Goal: Navigation & Orientation: Find specific page/section

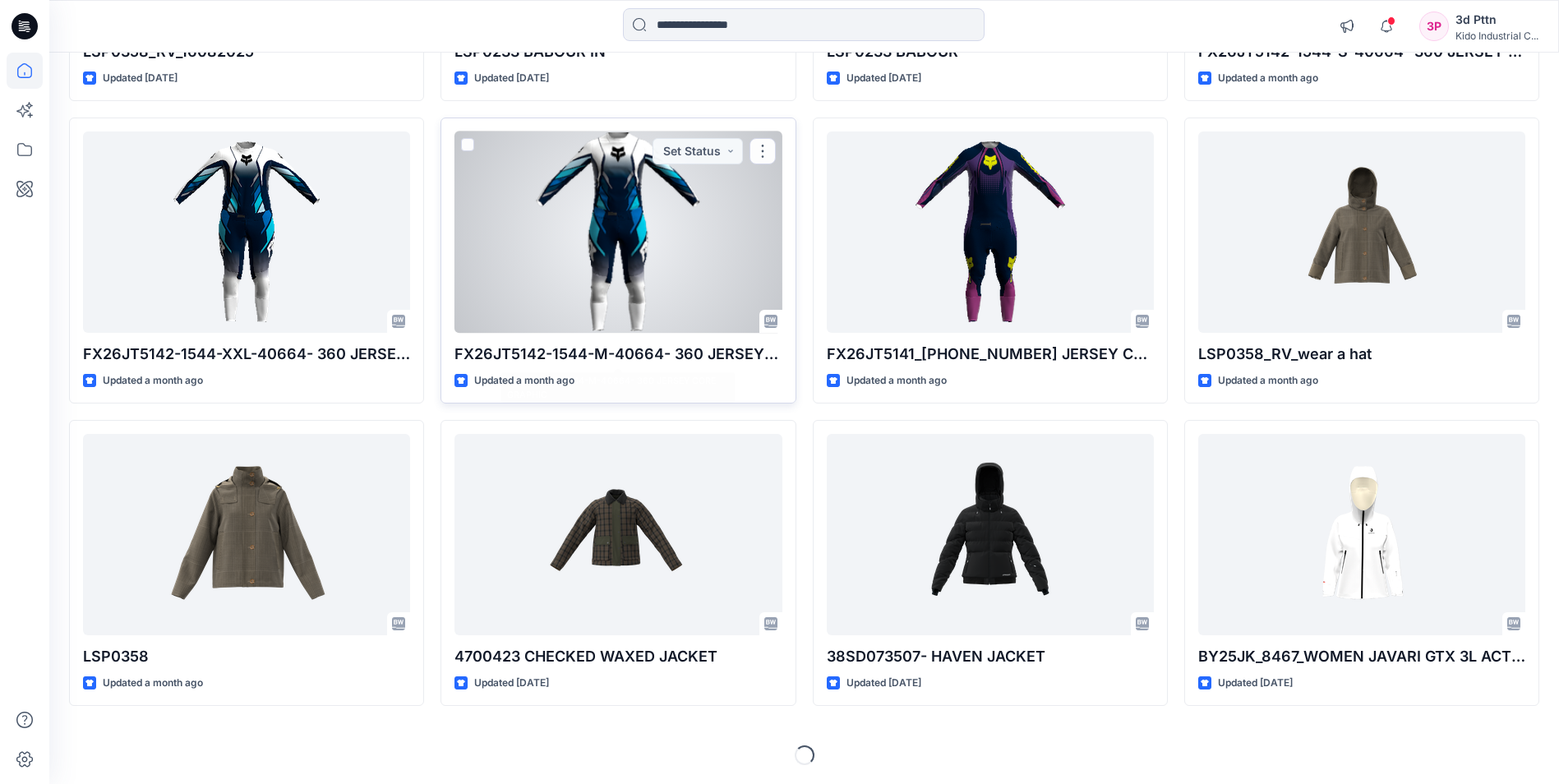
scroll to position [417, 0]
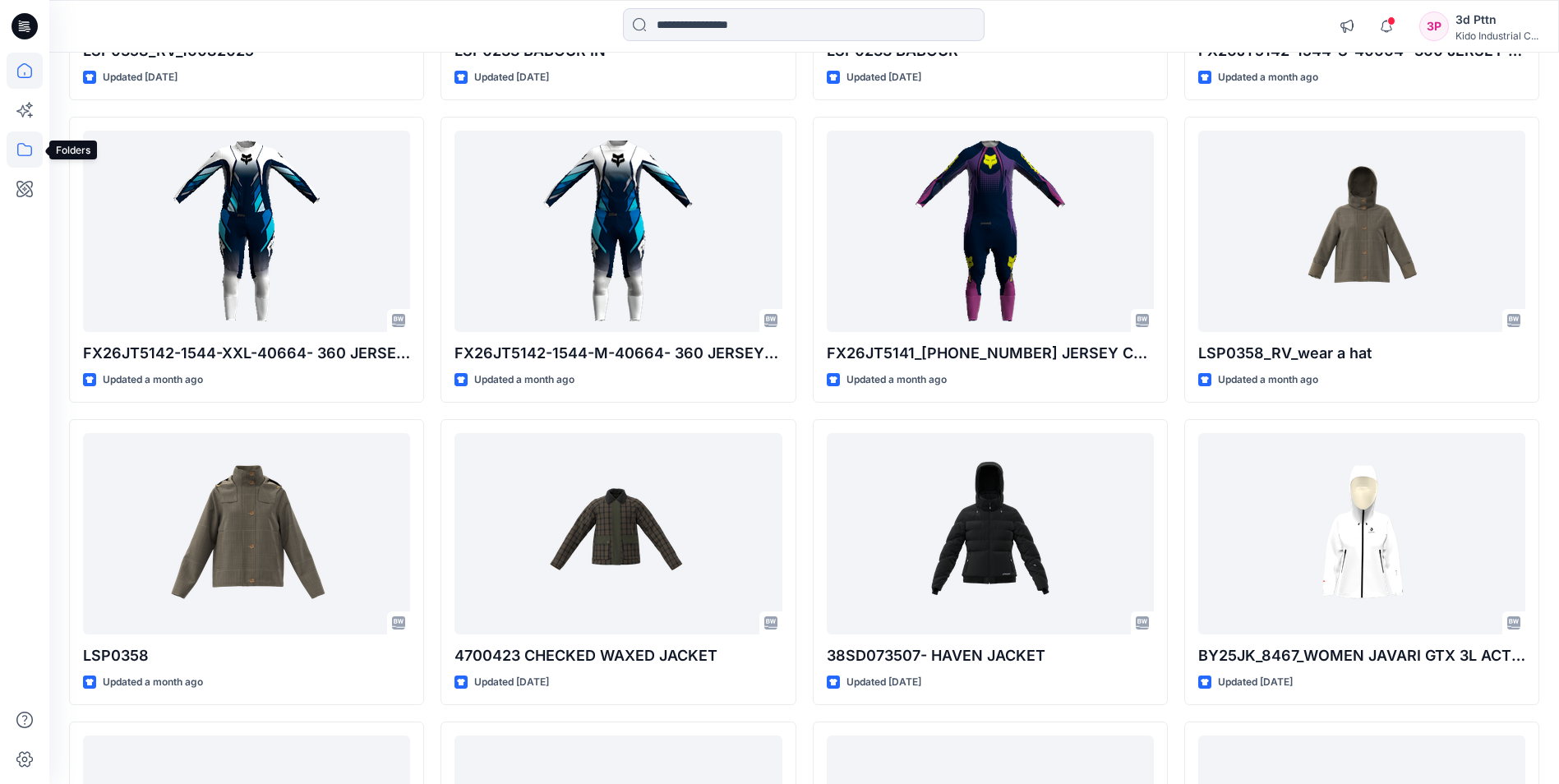
click at [24, 150] on icon at bounding box center [24, 150] width 36 height 36
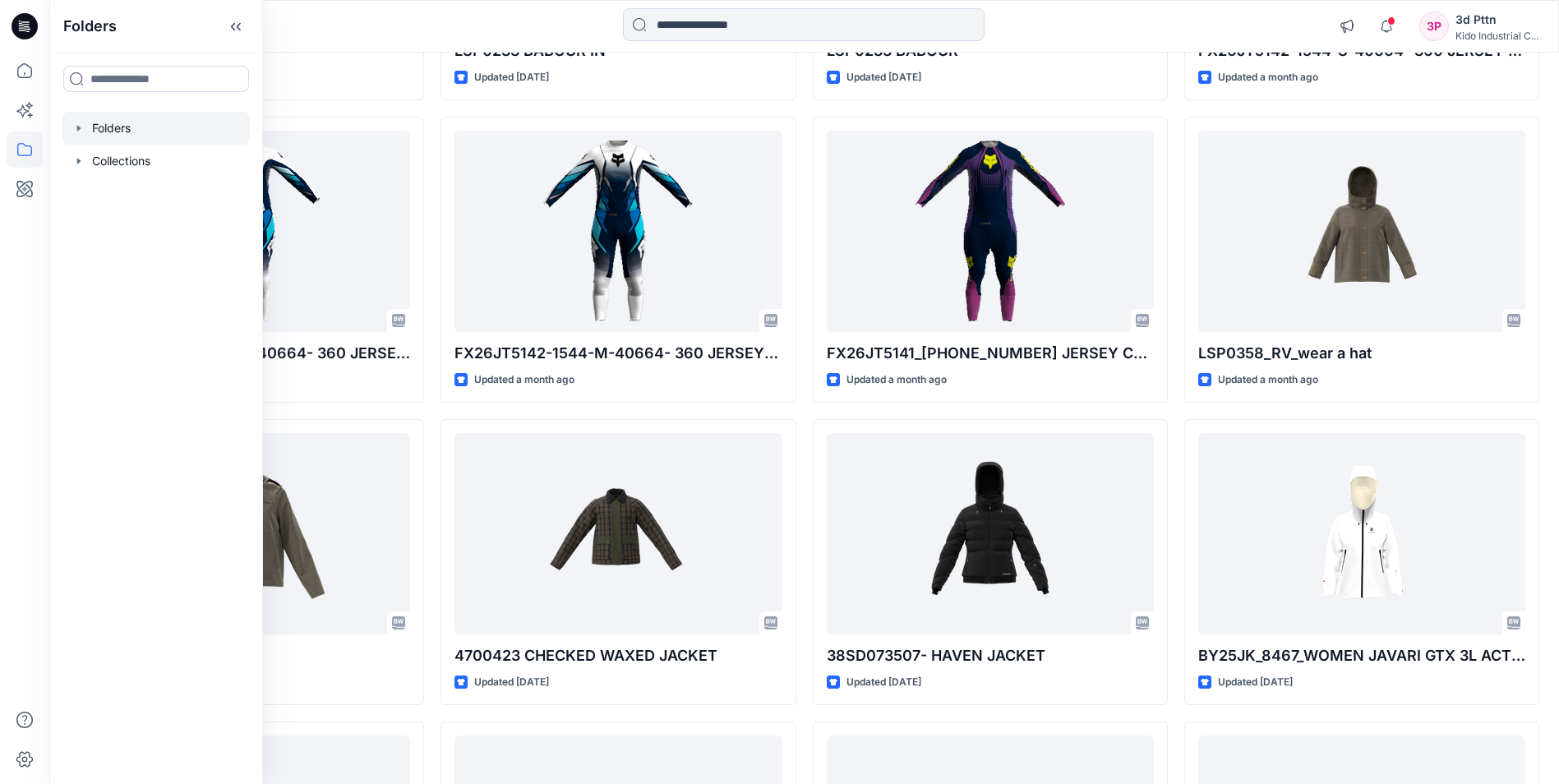
click at [130, 131] on div at bounding box center [157, 127] width 188 height 33
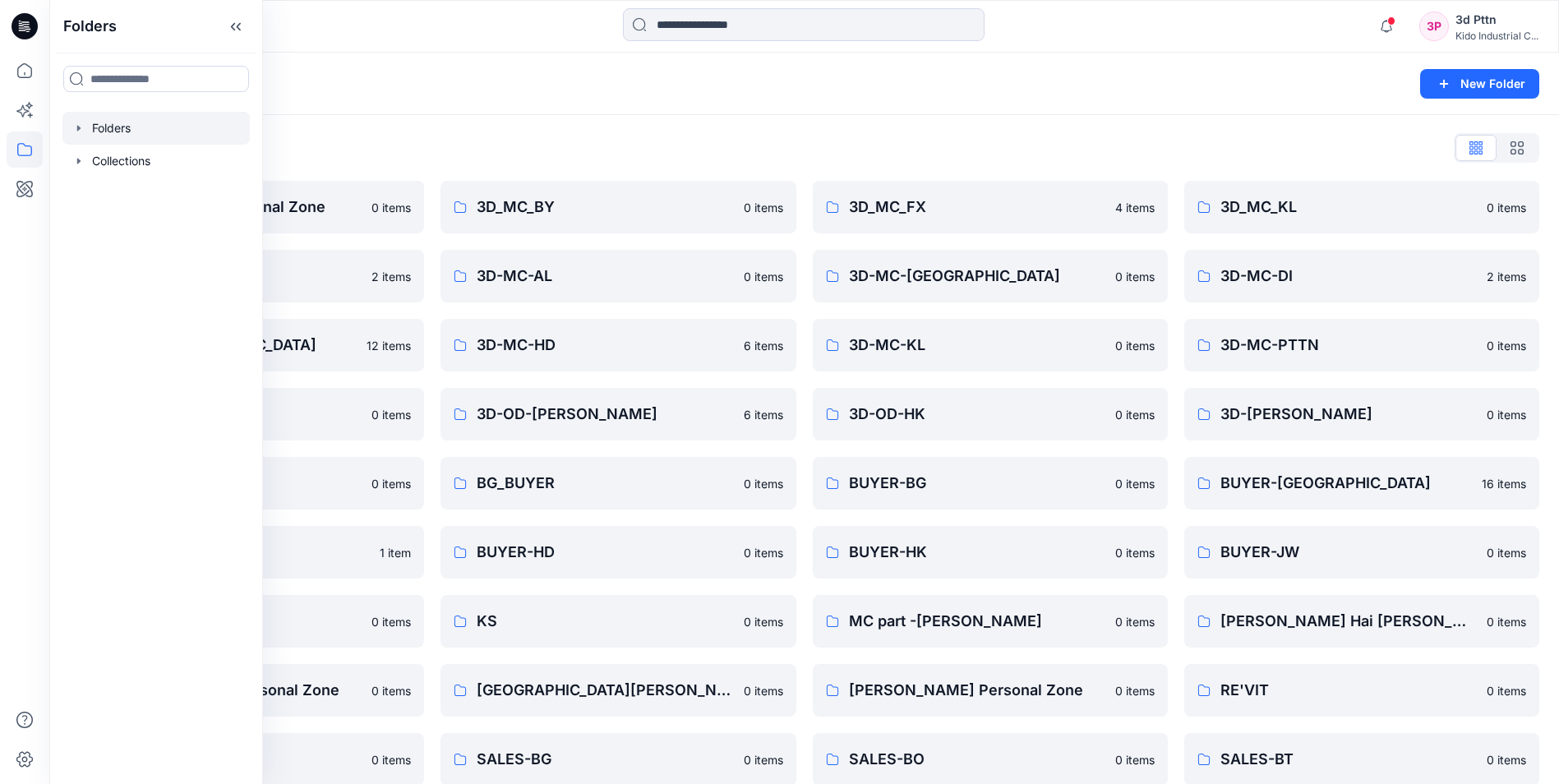
click at [544, 113] on div "Folders New Folder" at bounding box center [805, 83] width 1510 height 63
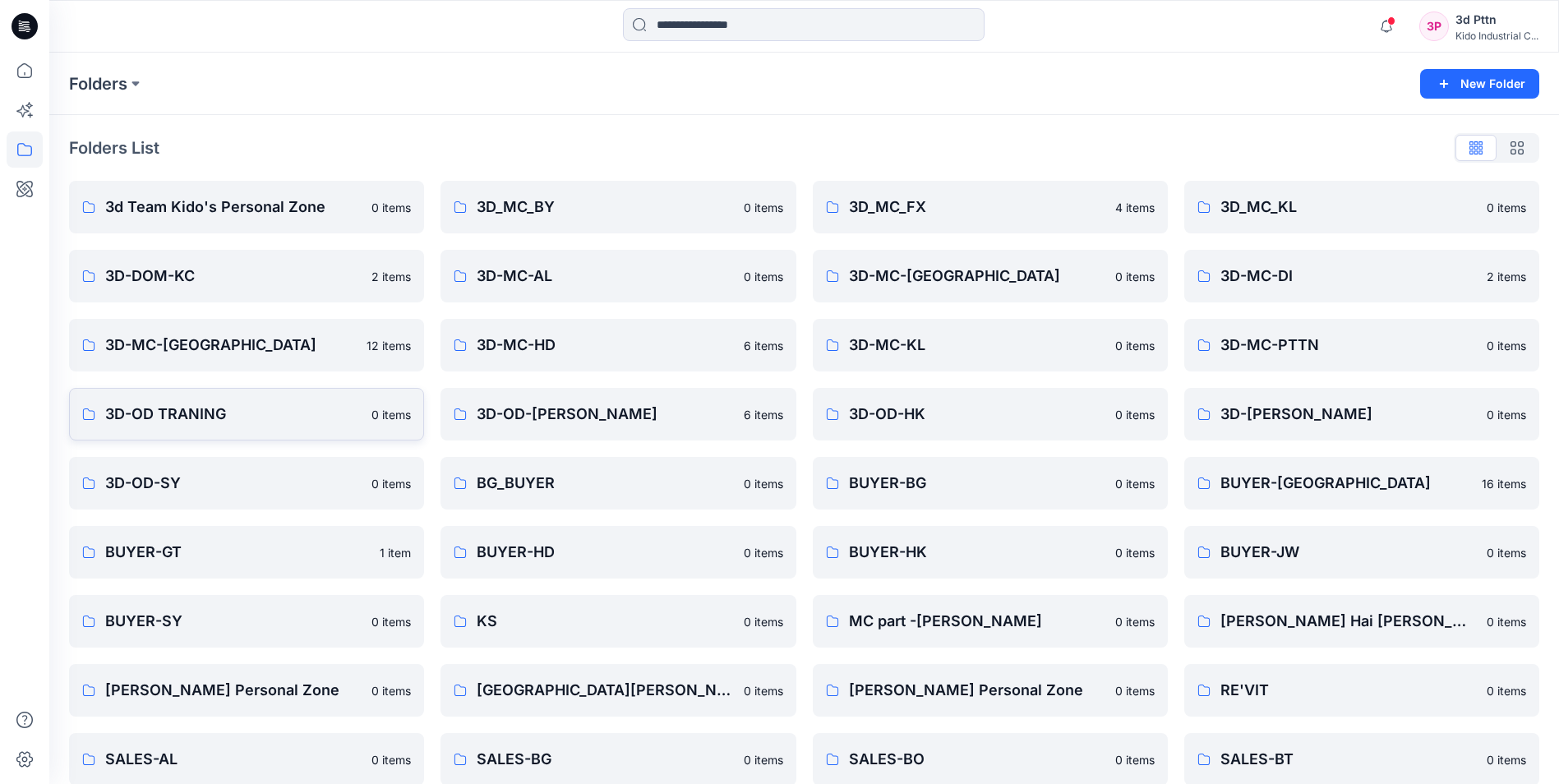
click at [235, 419] on p "3D-OD TRANING" at bounding box center [234, 414] width 257 height 23
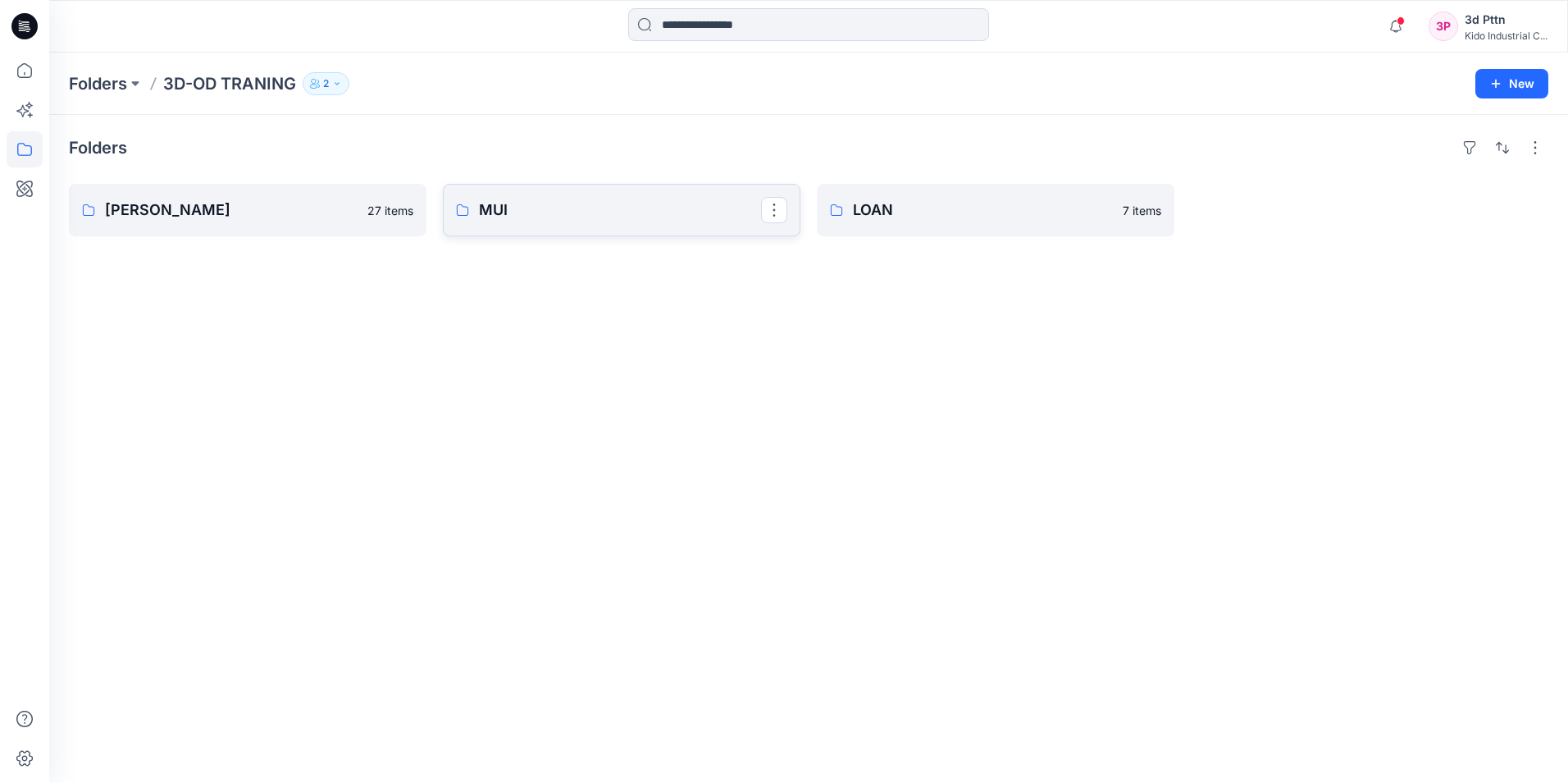
click at [522, 197] on link "MUI" at bounding box center [621, 209] width 358 height 52
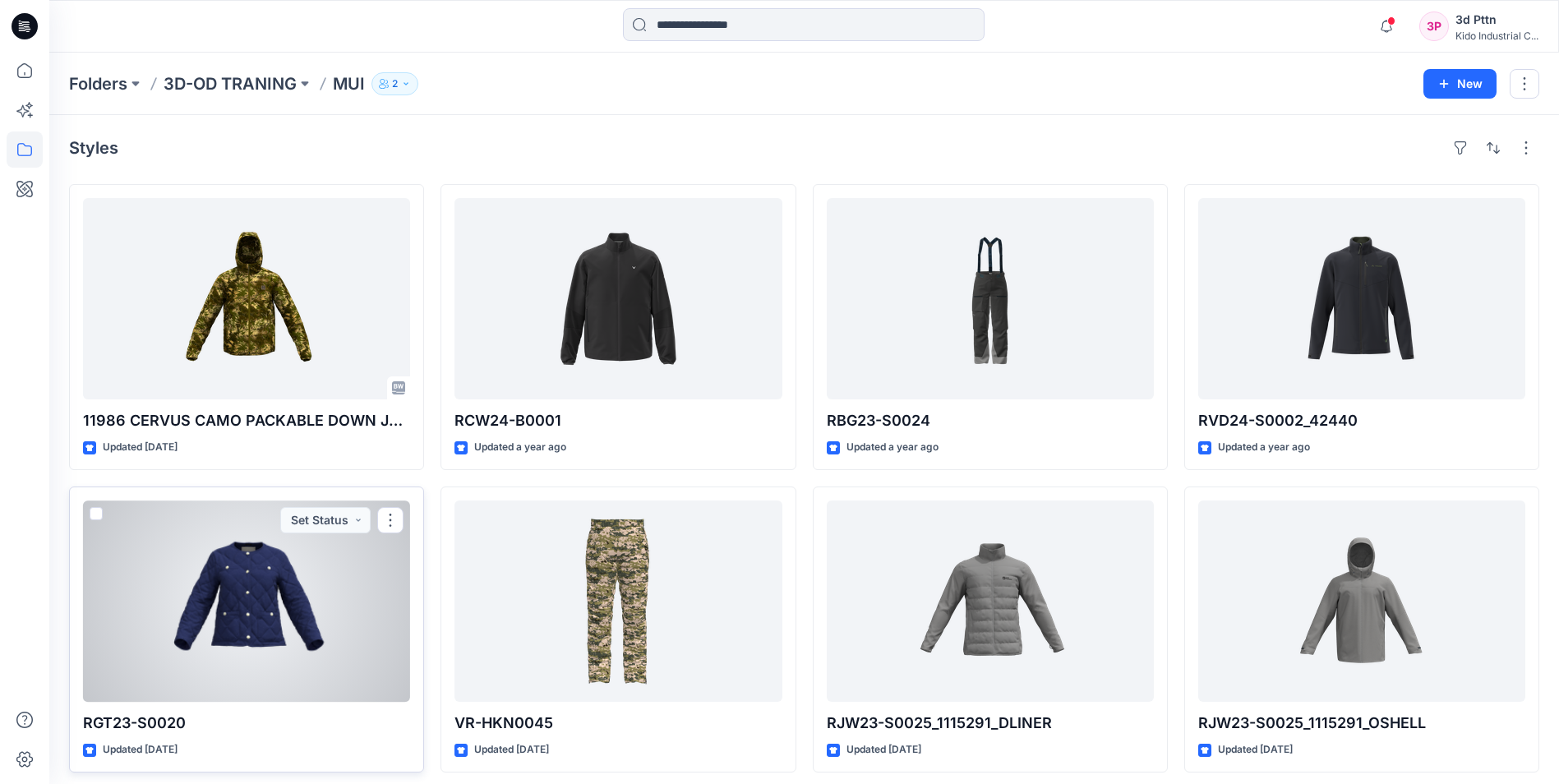
click at [316, 565] on div at bounding box center [247, 600] width 328 height 201
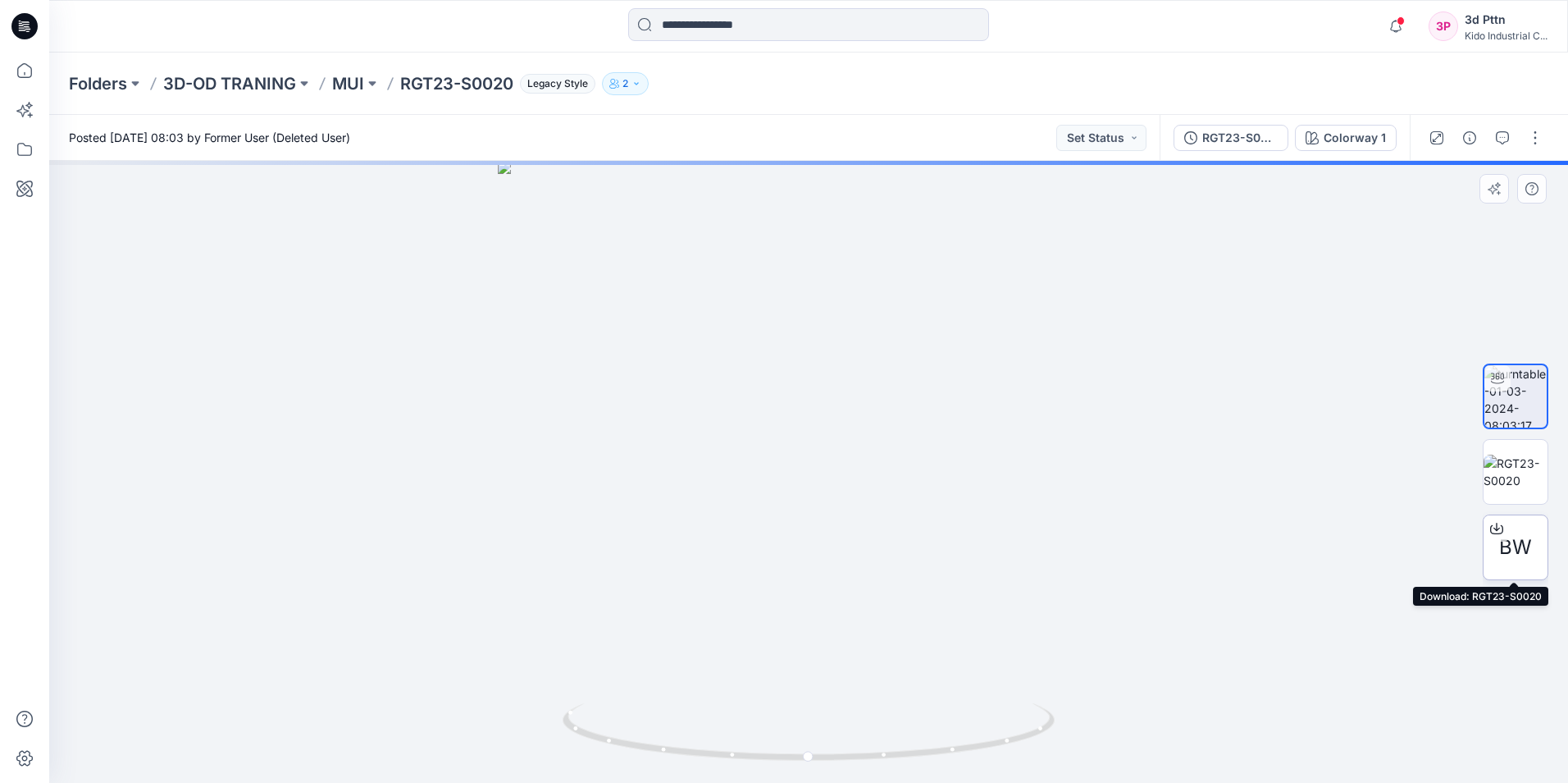
click at [1500, 528] on icon at bounding box center [1496, 528] width 13 height 13
